Goal: Communication & Community: Connect with others

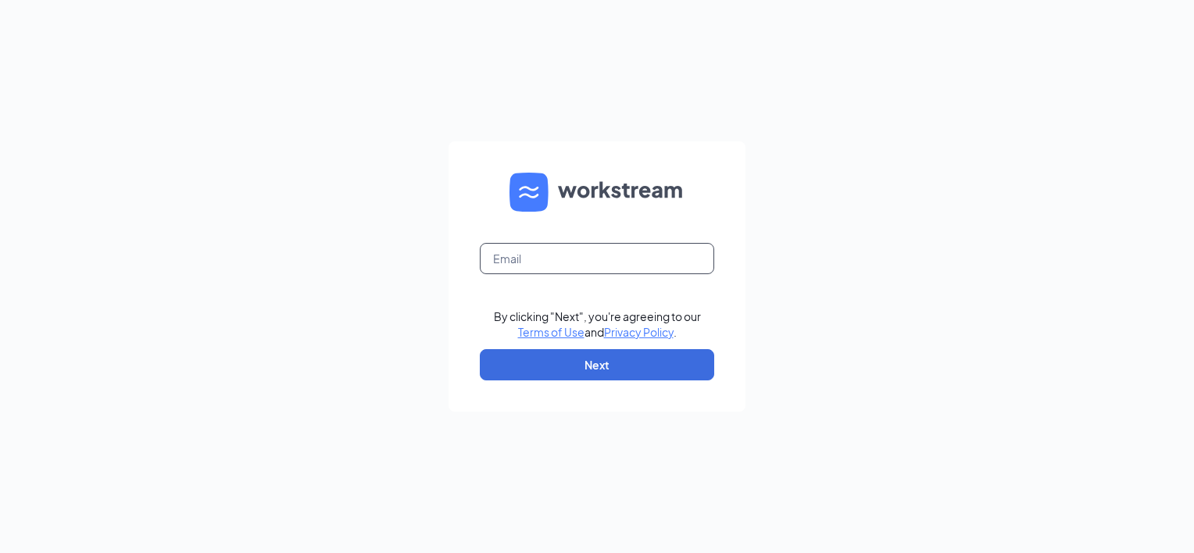
click at [548, 256] on input "text" at bounding box center [597, 258] width 234 height 31
type input "[EMAIL_ADDRESS][DOMAIN_NAME]"
click at [505, 375] on button "Next" at bounding box center [597, 364] width 234 height 31
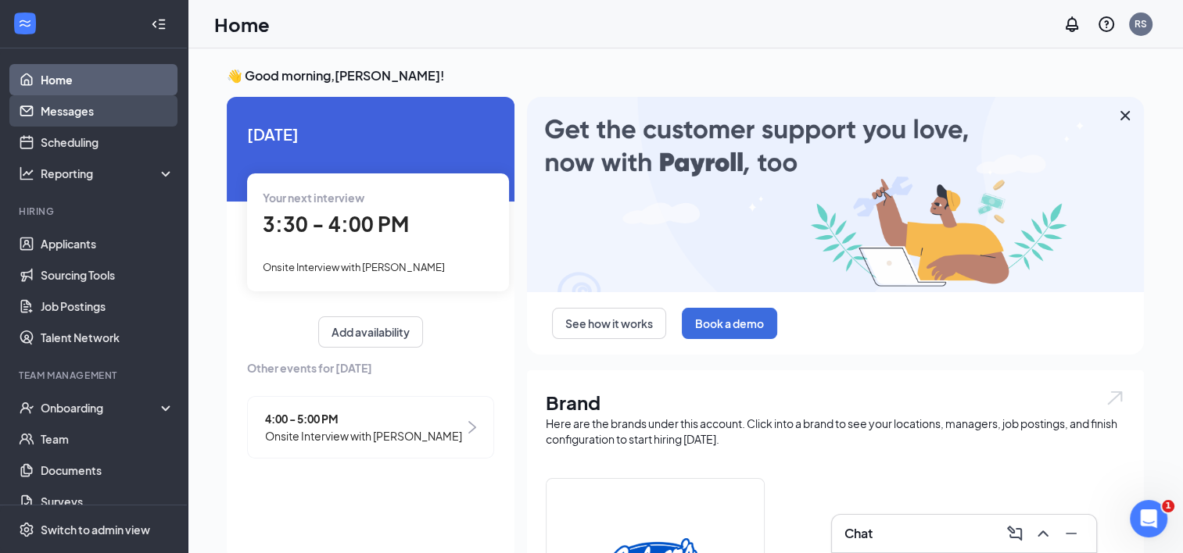
click at [82, 111] on link "Messages" at bounding box center [108, 110] width 134 height 31
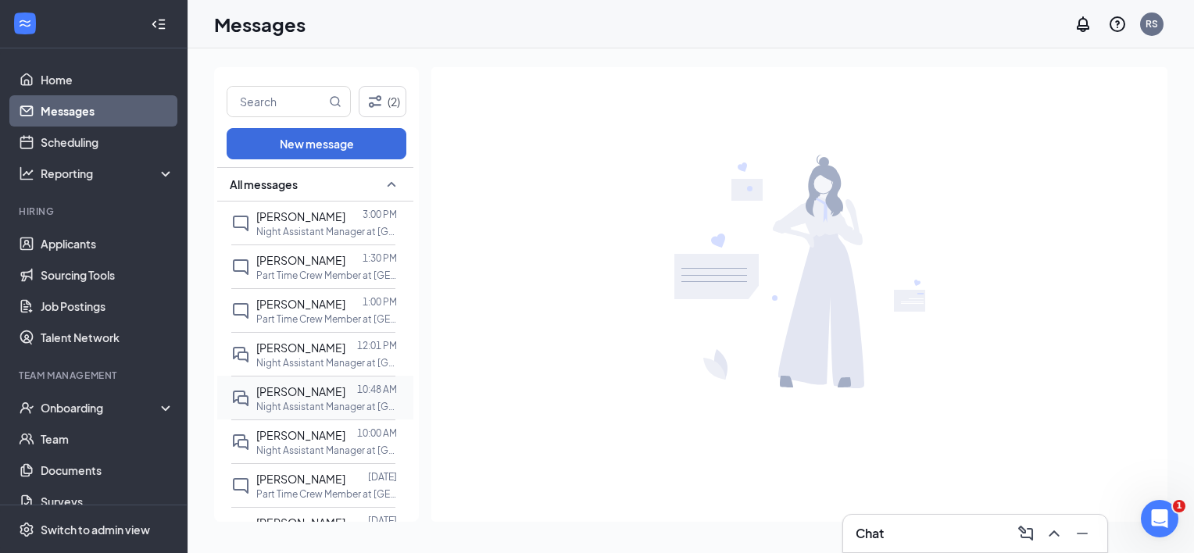
click at [308, 400] on p "Night Assistant Manager at Meridian, ID" at bounding box center [326, 406] width 141 height 13
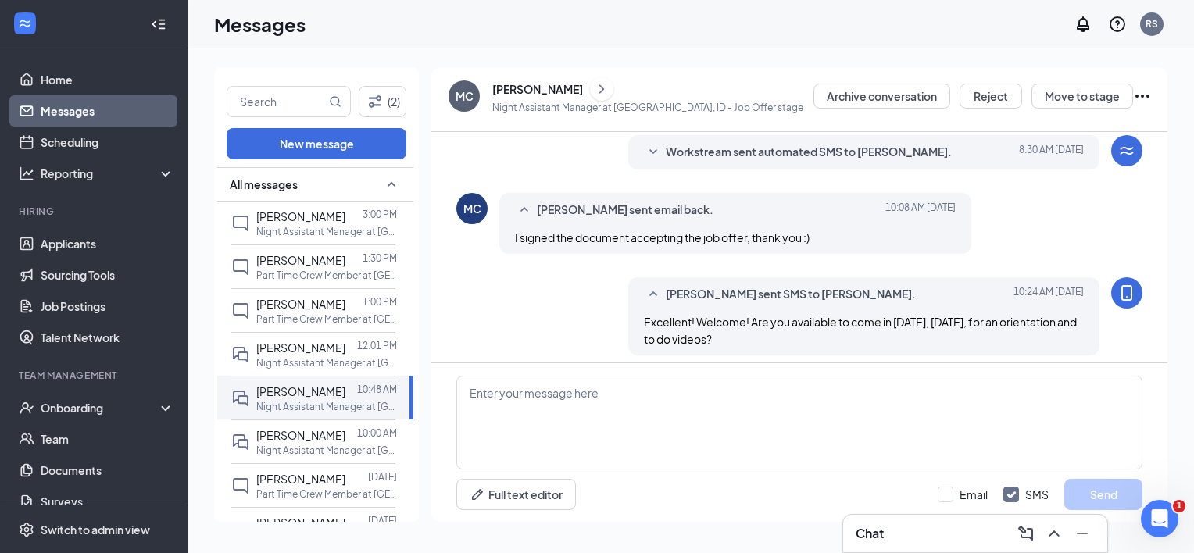
scroll to position [418, 0]
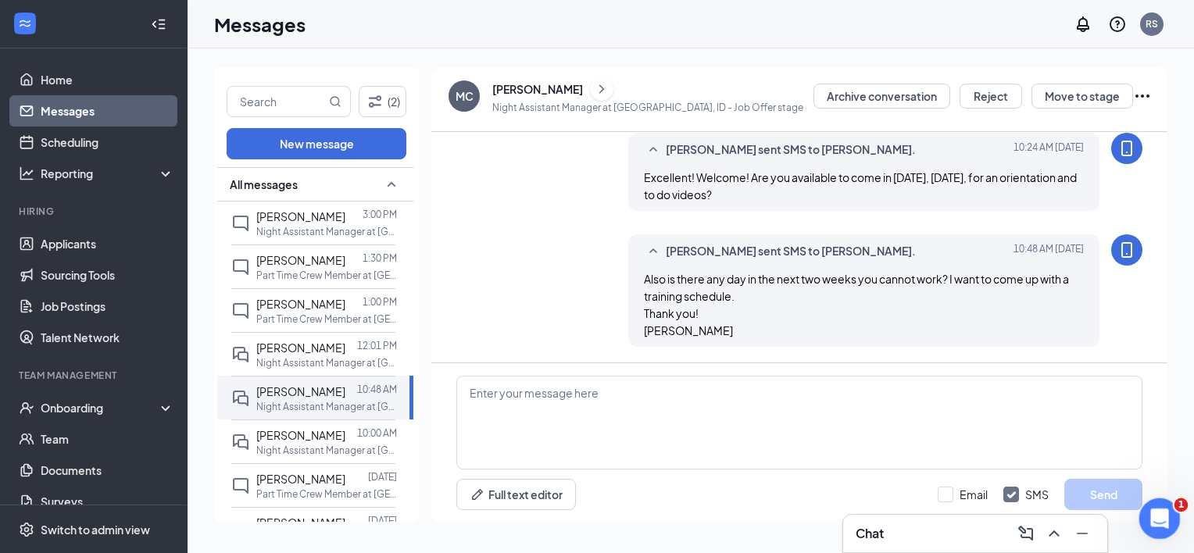
click at [1158, 515] on icon "Open Intercom Messenger" at bounding box center [1158, 517] width 26 height 26
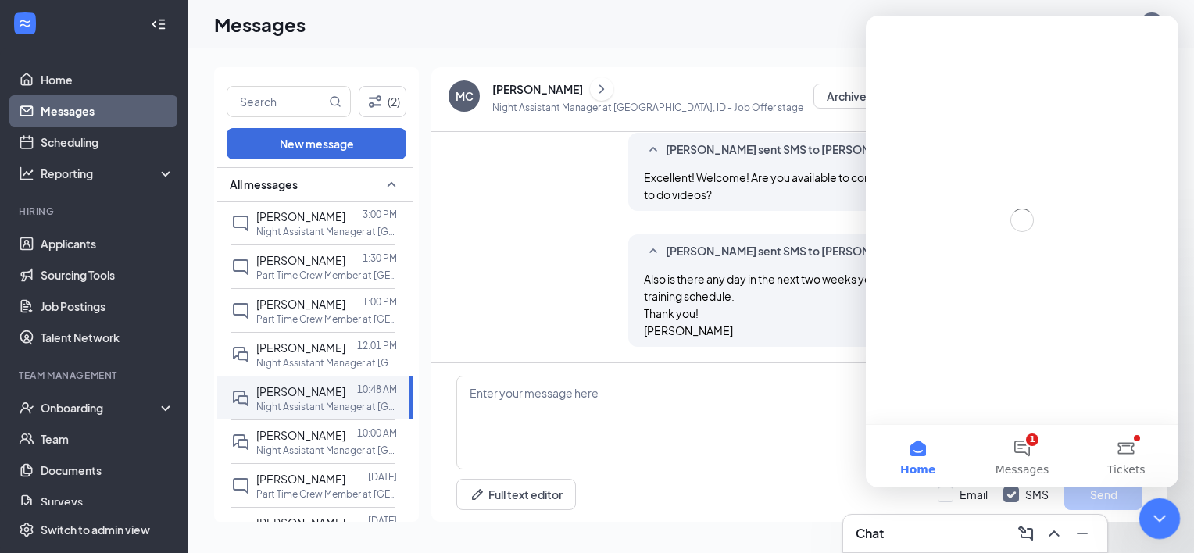
scroll to position [0, 0]
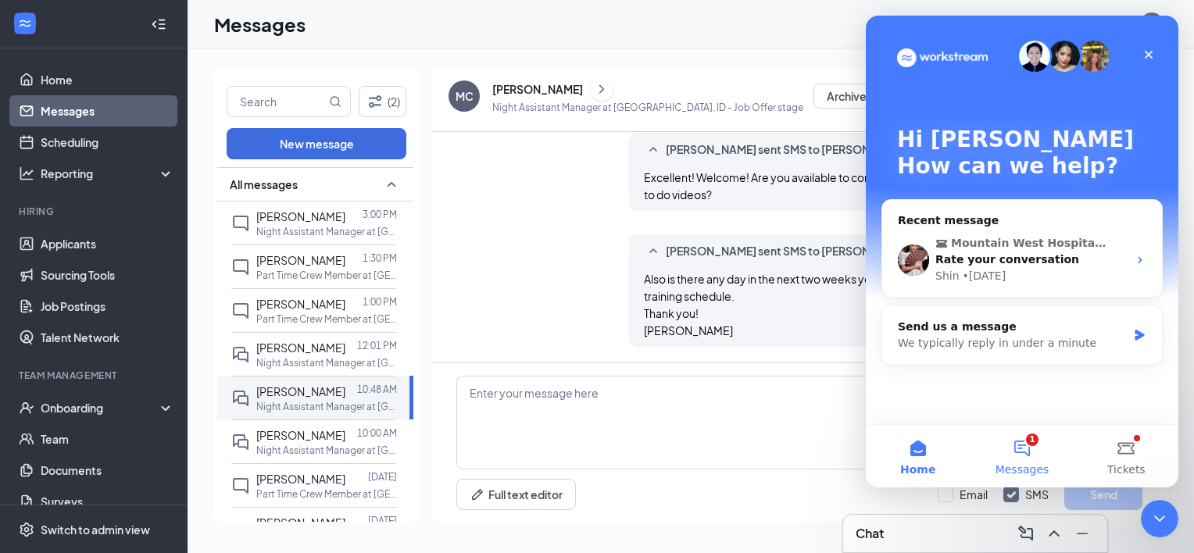
click at [1013, 464] on span "Messages" at bounding box center [1023, 469] width 54 height 11
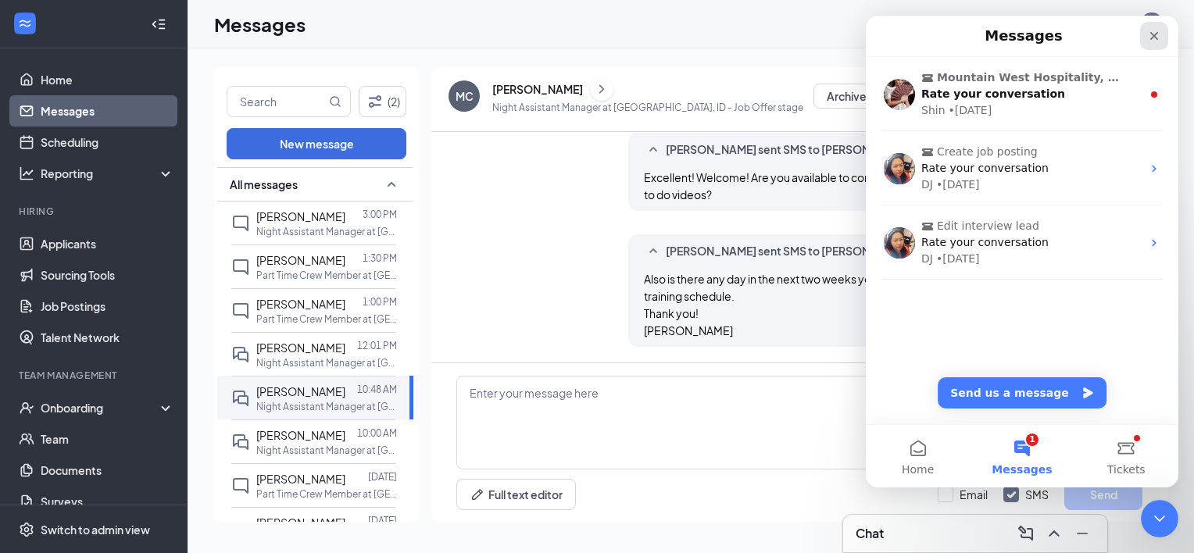
click at [1158, 37] on icon "Close" at bounding box center [1154, 36] width 13 height 13
